Goal: Transaction & Acquisition: Subscribe to service/newsletter

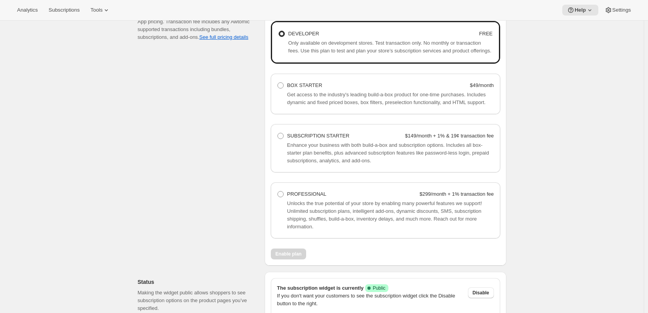
scroll to position [434, 0]
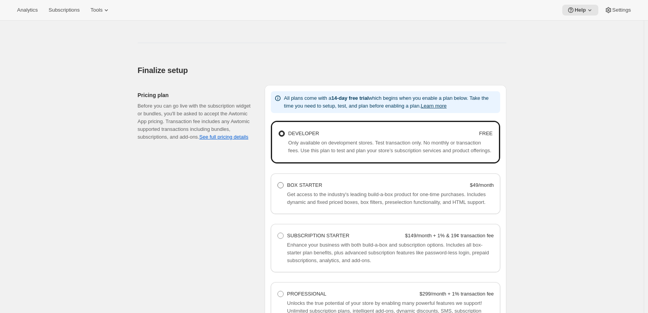
click at [289, 184] on span "BOX STARTER" at bounding box center [304, 185] width 35 height 6
click at [278, 182] on Starter "BOX STARTER $49/month" at bounding box center [278, 182] width 0 height 0
radio Starter "true"
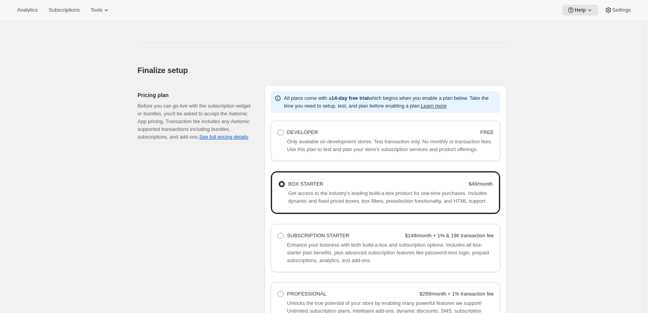
click at [294, 139] on span "Only available on development stores. Test transaction only. No monthly or tran…" at bounding box center [389, 146] width 205 height 14
click at [287, 129] on label "DEVELOPER FREE" at bounding box center [385, 132] width 217 height 11
click at [278, 129] on Developer "DEVELOPER FREE" at bounding box center [278, 129] width 0 height 0
radio Developer "true"
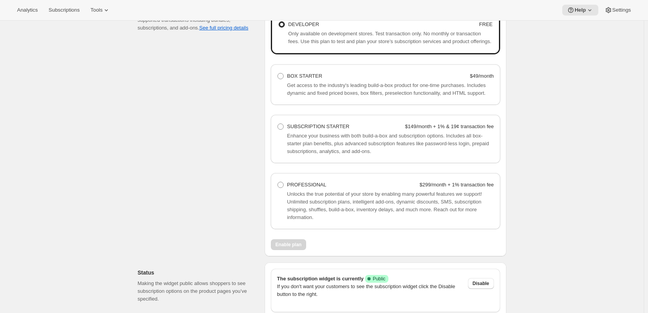
scroll to position [551, 0]
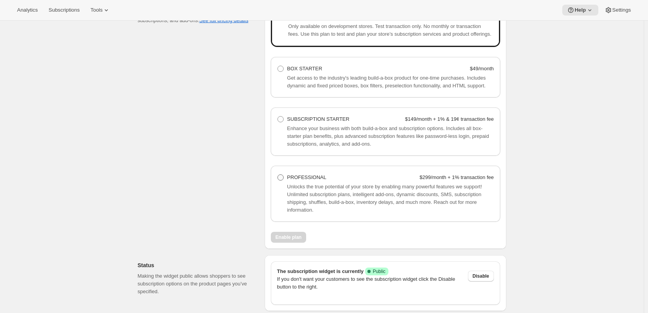
click at [284, 177] on span at bounding box center [281, 177] width 6 height 6
click at [278, 175] on Professional "PROFESSIONAL $299/month + 1% transaction fee" at bounding box center [278, 174] width 0 height 0
radio Professional "true"
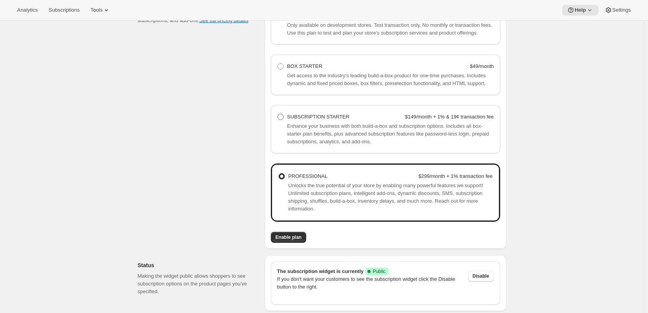
click at [280, 122] on label "SUBSCRIPTION STARTER $149/month + 1% & 19¢ transaction fee" at bounding box center [385, 116] width 217 height 11
click at [278, 114] on Starter "SUBSCRIPTION STARTER $149/month + 1% & 19¢ transaction fee" at bounding box center [278, 114] width 0 height 0
radio Starter "true"
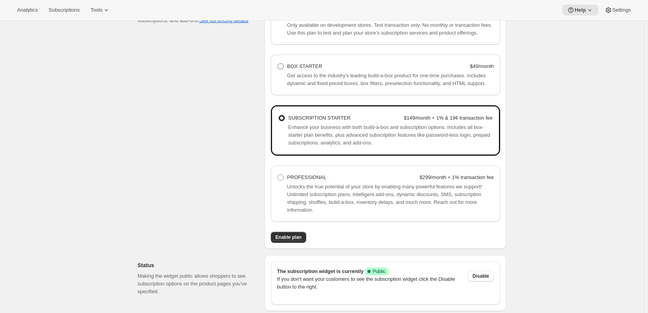
click at [287, 66] on label "BOX STARTER $49/month" at bounding box center [385, 66] width 217 height 11
click at [278, 64] on Starter "BOX STARTER $49/month" at bounding box center [278, 63] width 0 height 0
radio Starter "true"
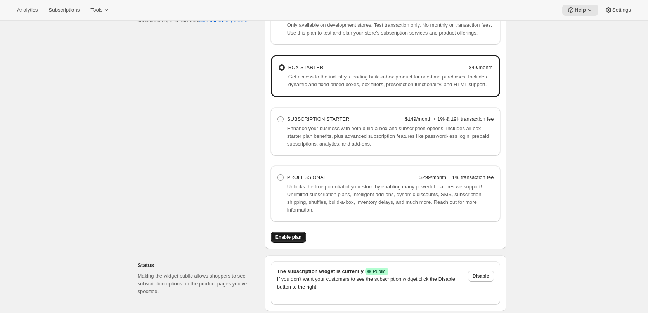
click at [292, 235] on span "Enable plan" at bounding box center [289, 237] width 26 height 6
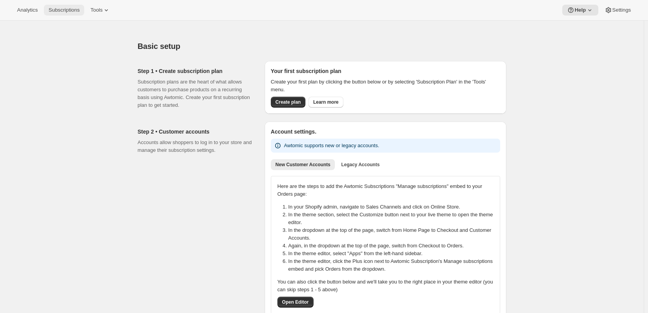
click at [57, 7] on span "Subscriptions" at bounding box center [64, 10] width 31 height 6
